Goal: Find specific page/section: Find specific page/section

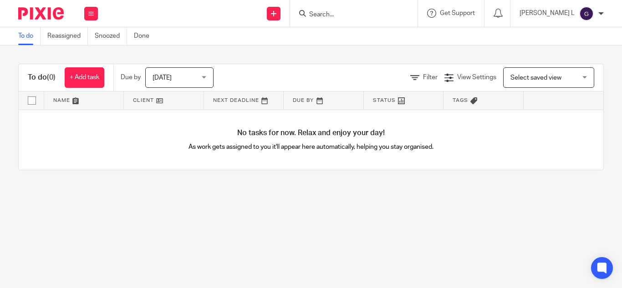
click at [372, 13] on input "Search" at bounding box center [349, 15] width 82 height 8
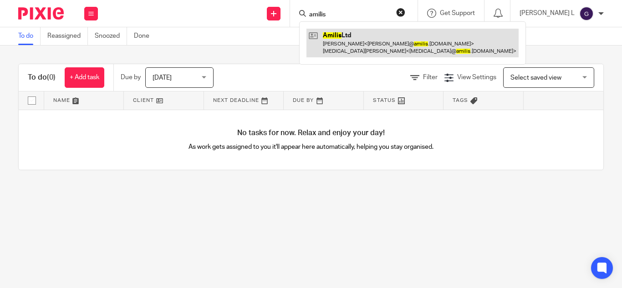
type input "amilis"
click at [399, 44] on link at bounding box center [413, 43] width 212 height 28
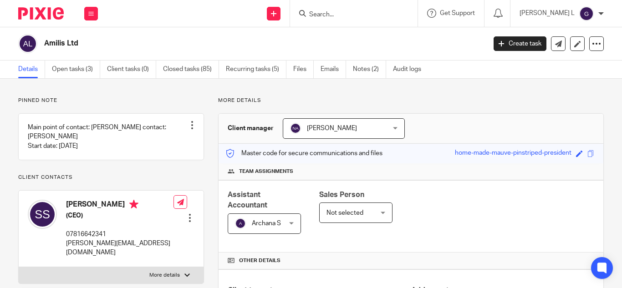
click at [378, 10] on form at bounding box center [356, 13] width 97 height 11
click at [359, 19] on form at bounding box center [356, 13] width 97 height 11
click at [354, 14] on input "Search" at bounding box center [349, 15] width 82 height 8
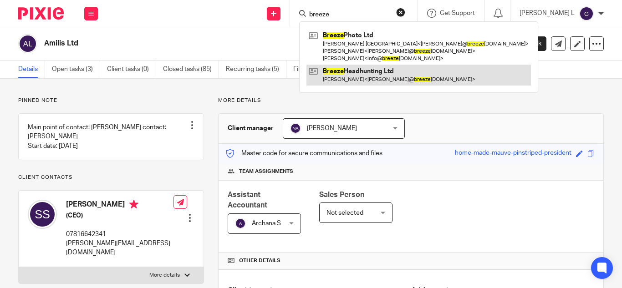
type input "breeze"
click at [364, 74] on link at bounding box center [419, 75] width 225 height 21
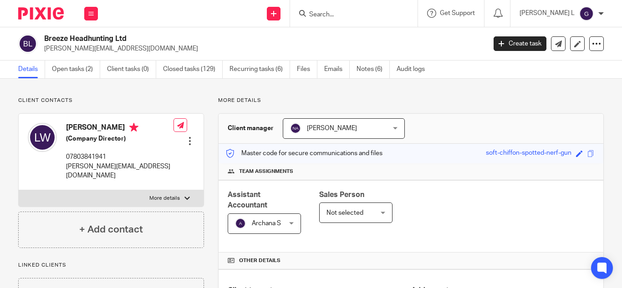
click at [359, 11] on input "Search" at bounding box center [349, 15] width 82 height 8
type input "mm strategy"
click at [379, 24] on div "Mm Strategy Consulting Ltd" at bounding box center [363, 35] width 128 height 28
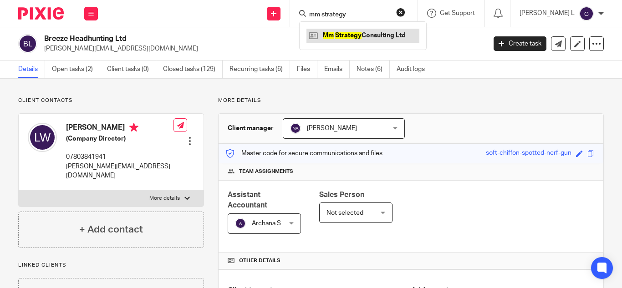
click at [376, 29] on link at bounding box center [363, 36] width 113 height 14
click at [388, 32] on link at bounding box center [363, 36] width 113 height 14
click at [380, 35] on link at bounding box center [363, 36] width 113 height 14
click at [391, 32] on link at bounding box center [363, 36] width 113 height 14
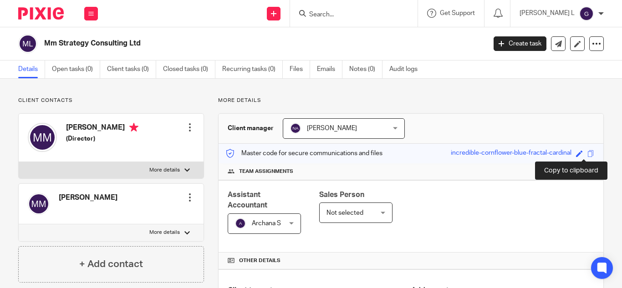
click at [588, 152] on span at bounding box center [591, 153] width 7 height 7
